Goal: Transaction & Acquisition: Purchase product/service

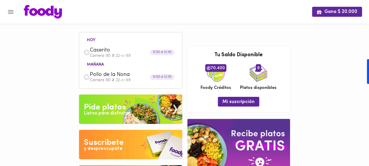
click at [123, 112] on div "Listos para disfrutar" at bounding box center [107, 113] width 46 height 7
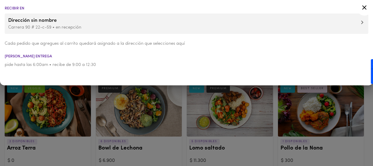
click at [365, 9] on icon at bounding box center [364, 7] width 7 height 7
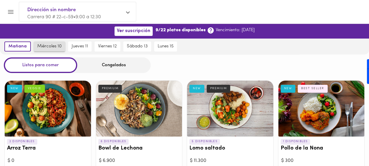
click at [52, 46] on span "miércoles 10" at bounding box center [49, 46] width 24 height 5
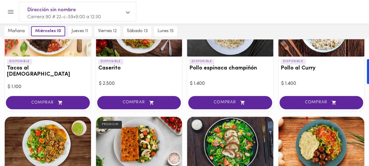
scroll to position [310, 0]
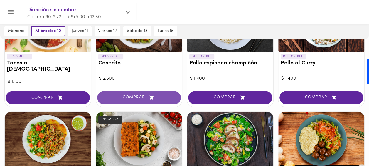
click at [141, 95] on span "COMPRAR" at bounding box center [139, 97] width 69 height 5
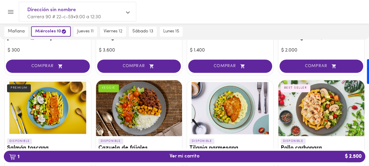
scroll to position [456, 0]
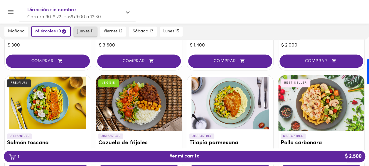
click at [85, 36] on button "jueves 11" at bounding box center [85, 31] width 23 height 10
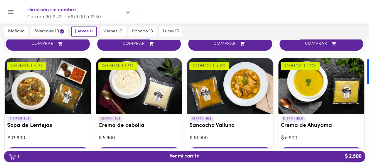
scroll to position [152, 0]
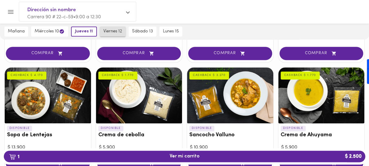
click at [110, 30] on span "viernes 12" at bounding box center [112, 31] width 19 height 5
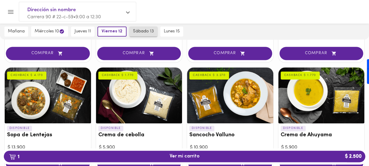
click at [144, 32] on span "sábado 13" at bounding box center [143, 31] width 21 height 5
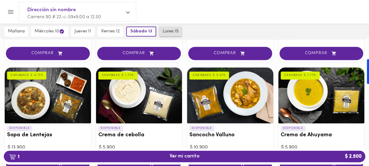
click at [172, 32] on span "lunes 15" at bounding box center [171, 31] width 16 height 5
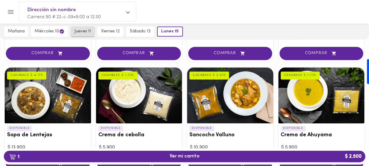
click at [80, 32] on span "jueves 11" at bounding box center [83, 31] width 16 height 5
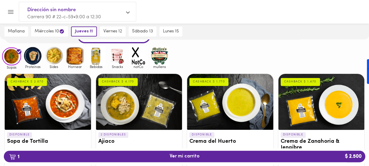
scroll to position [0, 0]
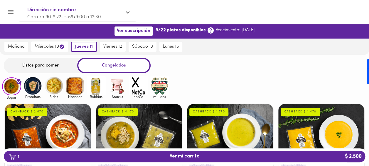
click at [47, 63] on div "Listos para comer" at bounding box center [40, 66] width 73 height 16
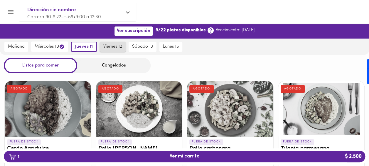
click at [120, 48] on span "viernes 12" at bounding box center [112, 46] width 19 height 5
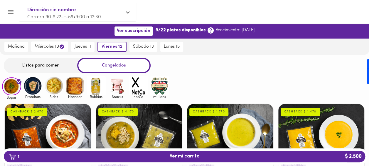
click at [36, 69] on div "Listos para comer" at bounding box center [40, 66] width 73 height 16
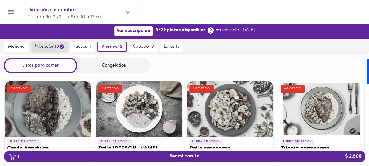
click at [50, 47] on span "miércoles 10" at bounding box center [50, 47] width 30 height 6
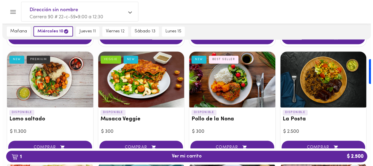
scroll to position [178, 0]
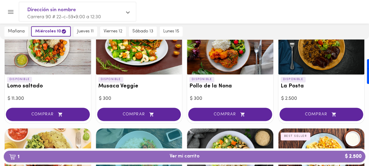
click at [209, 153] on button "1 Ver mi carrito $ 2.500" at bounding box center [184, 155] width 361 height 11
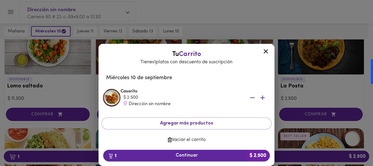
click at [197, 153] on span "1 Continuar $ 2.500" at bounding box center [186, 155] width 157 height 6
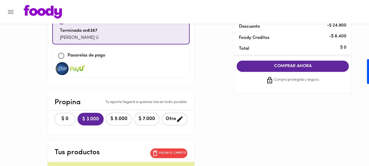
scroll to position [69, 0]
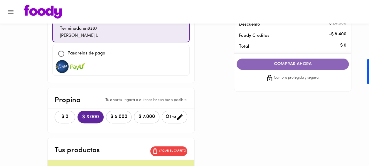
click at [298, 69] on button "COMPRAR AHORA" at bounding box center [293, 63] width 112 height 11
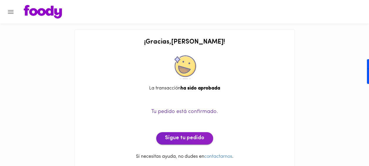
click at [186, 140] on span "Sigue tu pedido" at bounding box center [184, 138] width 39 height 6
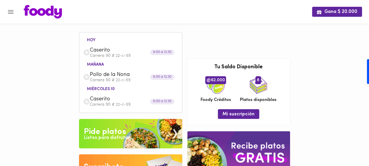
click at [128, 137] on img at bounding box center [130, 133] width 103 height 29
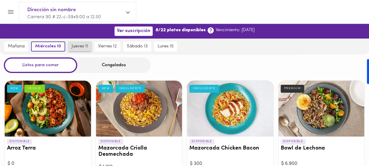
click at [83, 47] on span "jueves 11" at bounding box center [80, 46] width 16 height 5
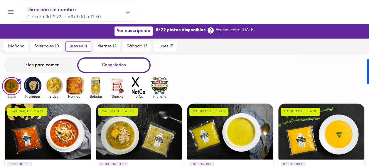
click at [54, 64] on div "Listos para comer" at bounding box center [40, 65] width 73 height 16
